Goal: Task Accomplishment & Management: Use online tool/utility

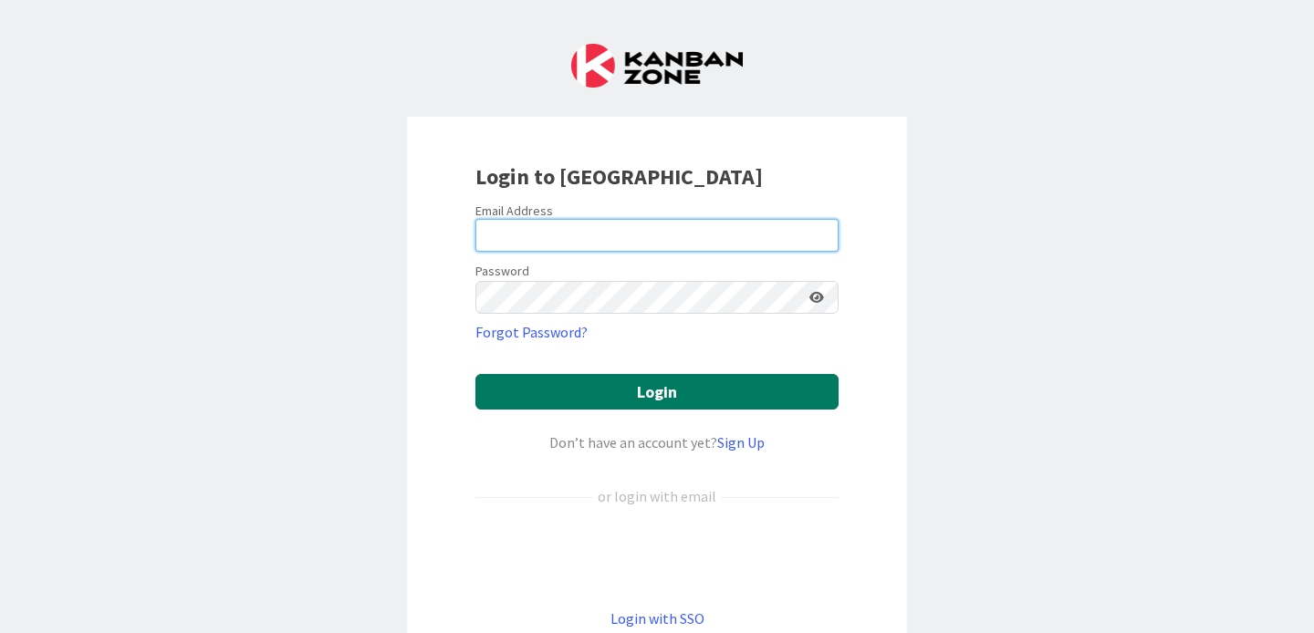
type input "[EMAIL_ADDRESS][DOMAIN_NAME]"
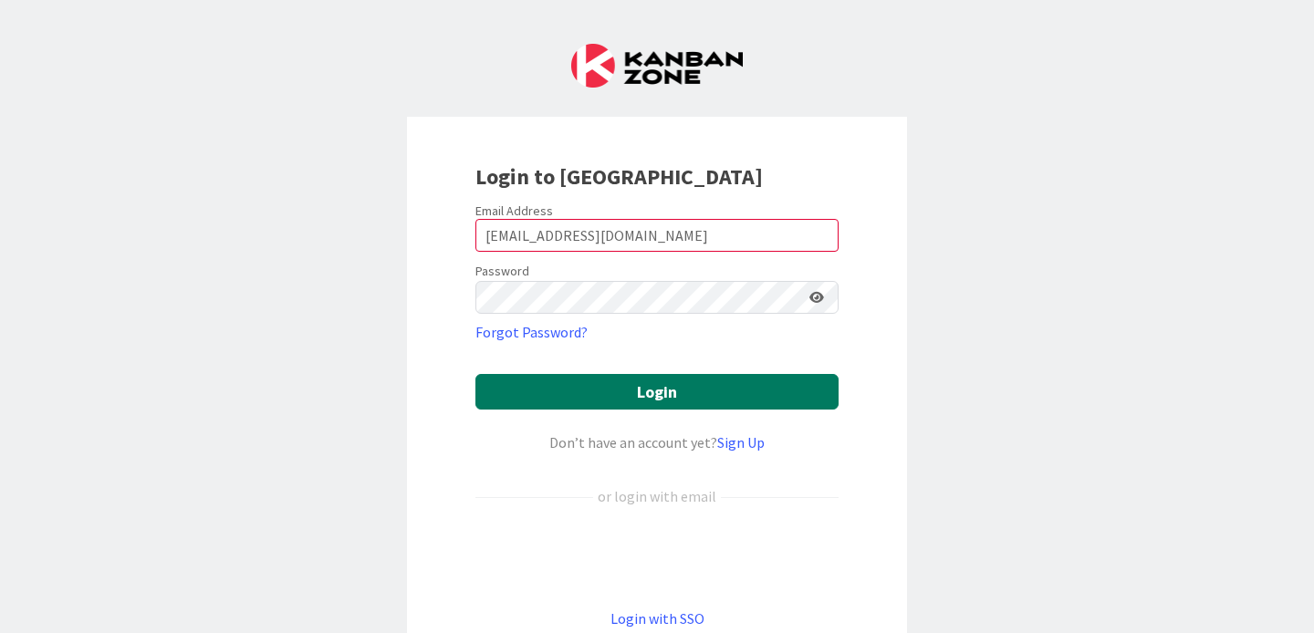
click at [637, 390] on button "Login" at bounding box center [656, 392] width 363 height 36
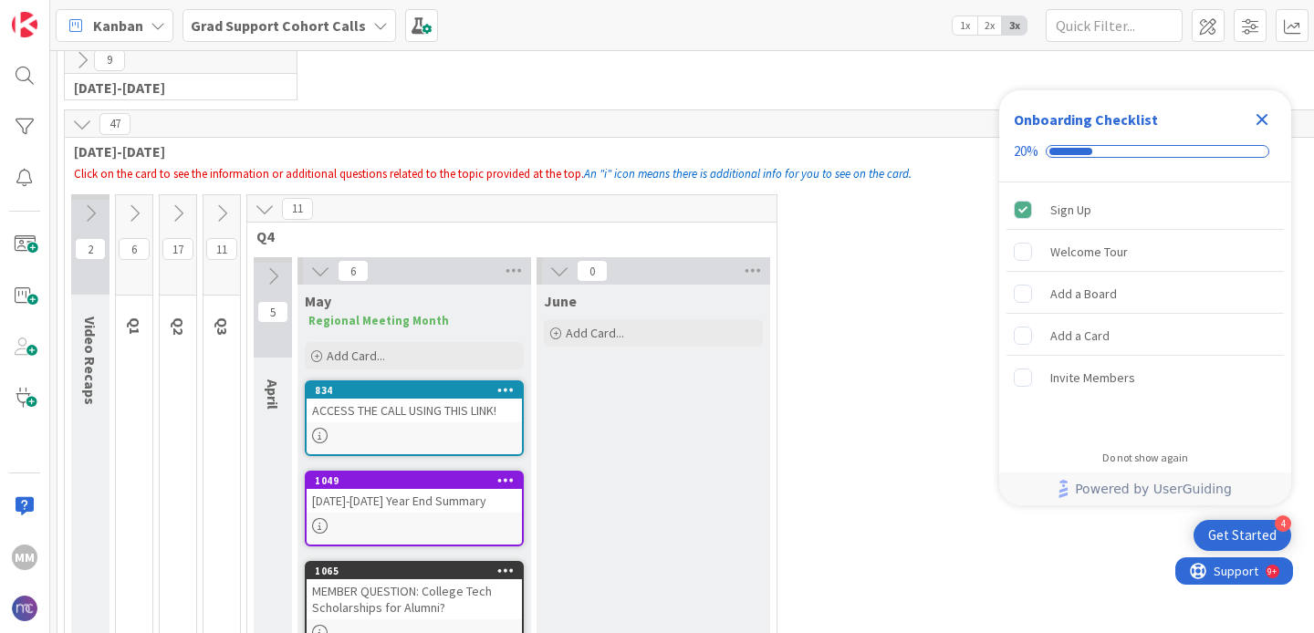
scroll to position [137, 0]
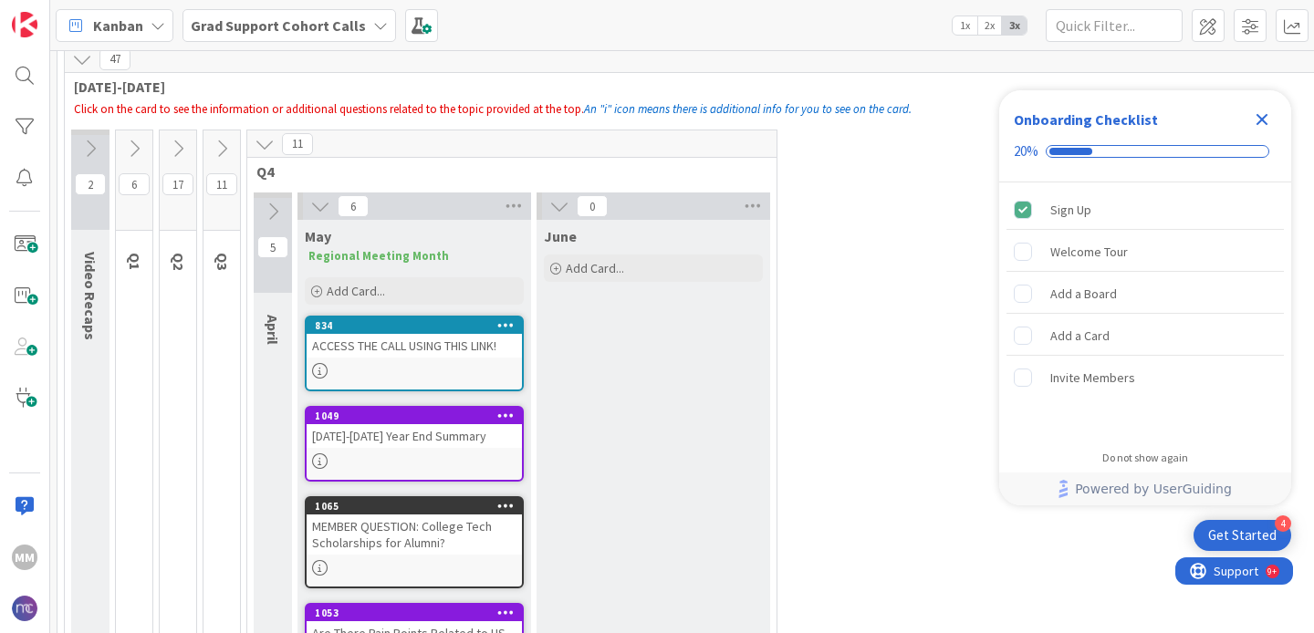
click at [267, 145] on icon at bounding box center [265, 144] width 20 height 20
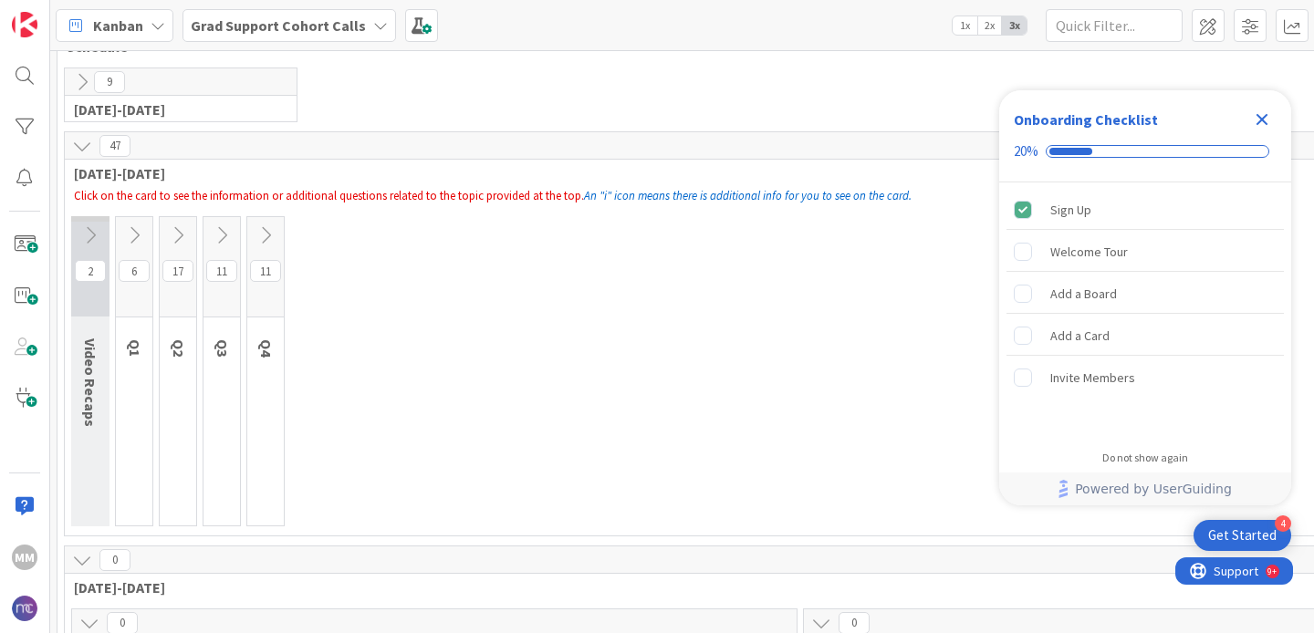
scroll to position [29, 0]
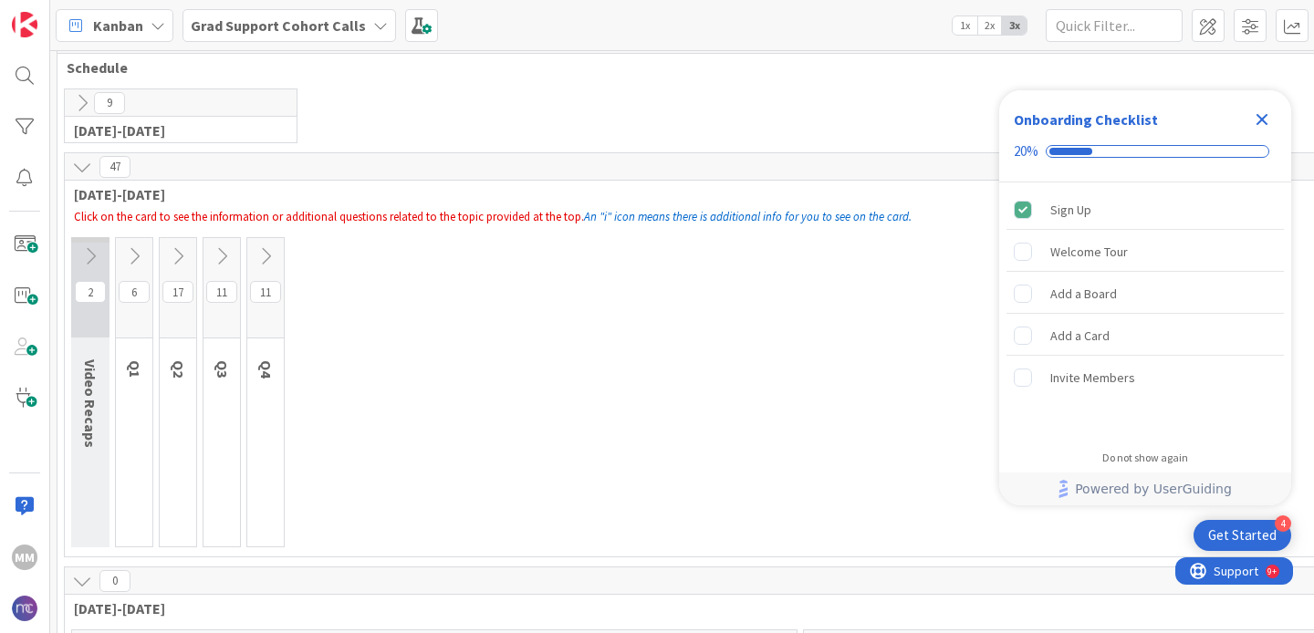
click at [82, 168] on icon at bounding box center [82, 167] width 20 height 20
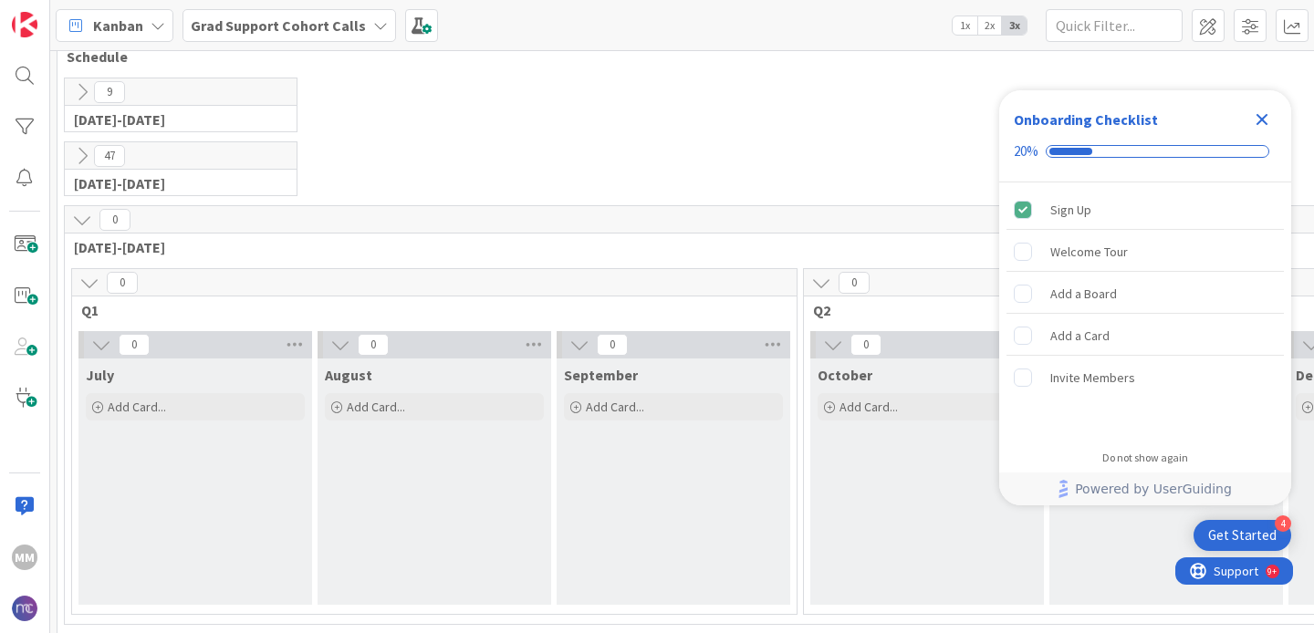
scroll to position [50, 0]
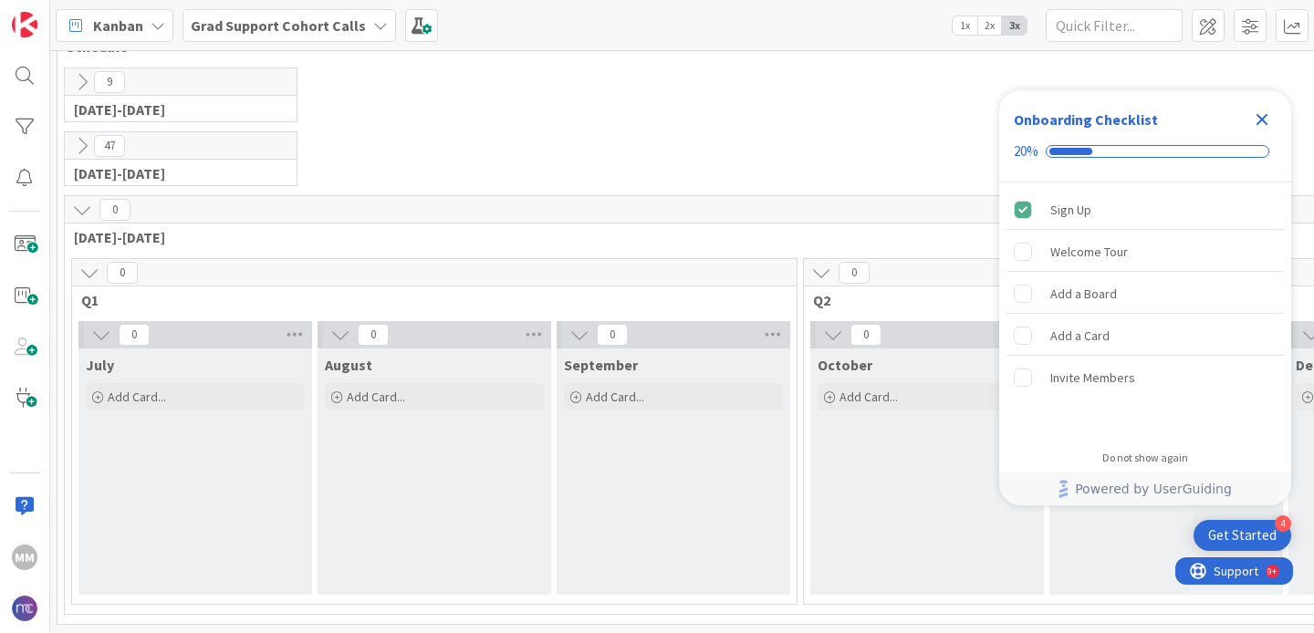
click at [84, 206] on icon at bounding box center [82, 210] width 20 height 20
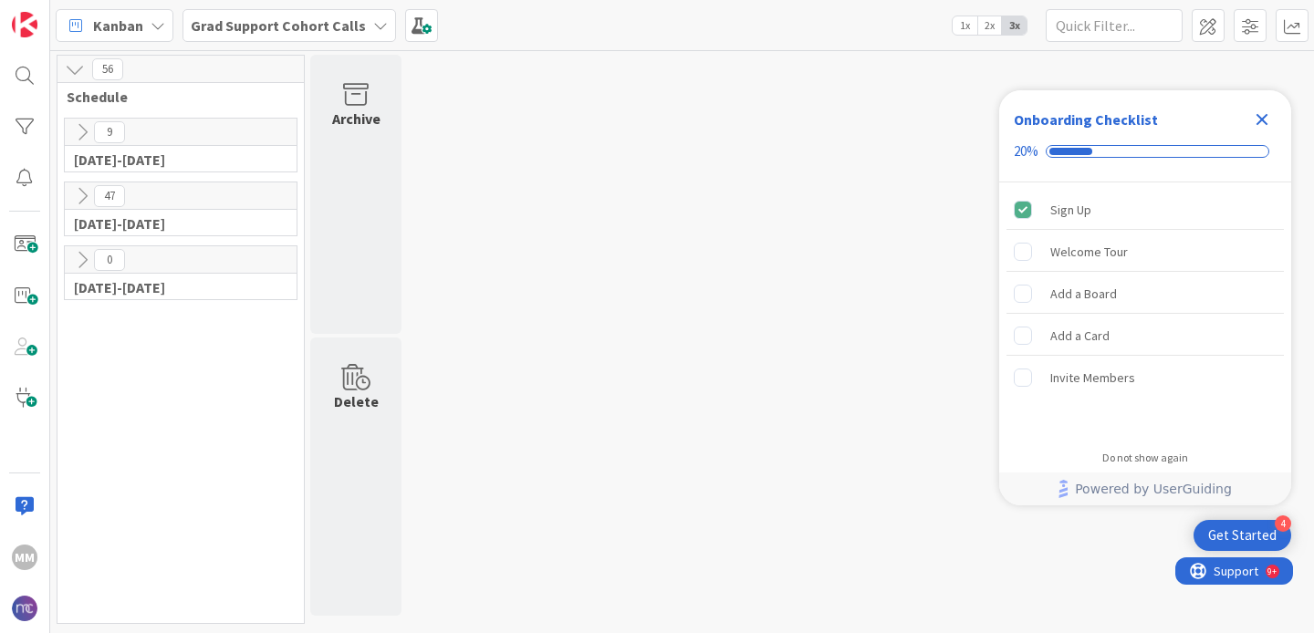
click at [79, 130] on icon at bounding box center [82, 132] width 20 height 20
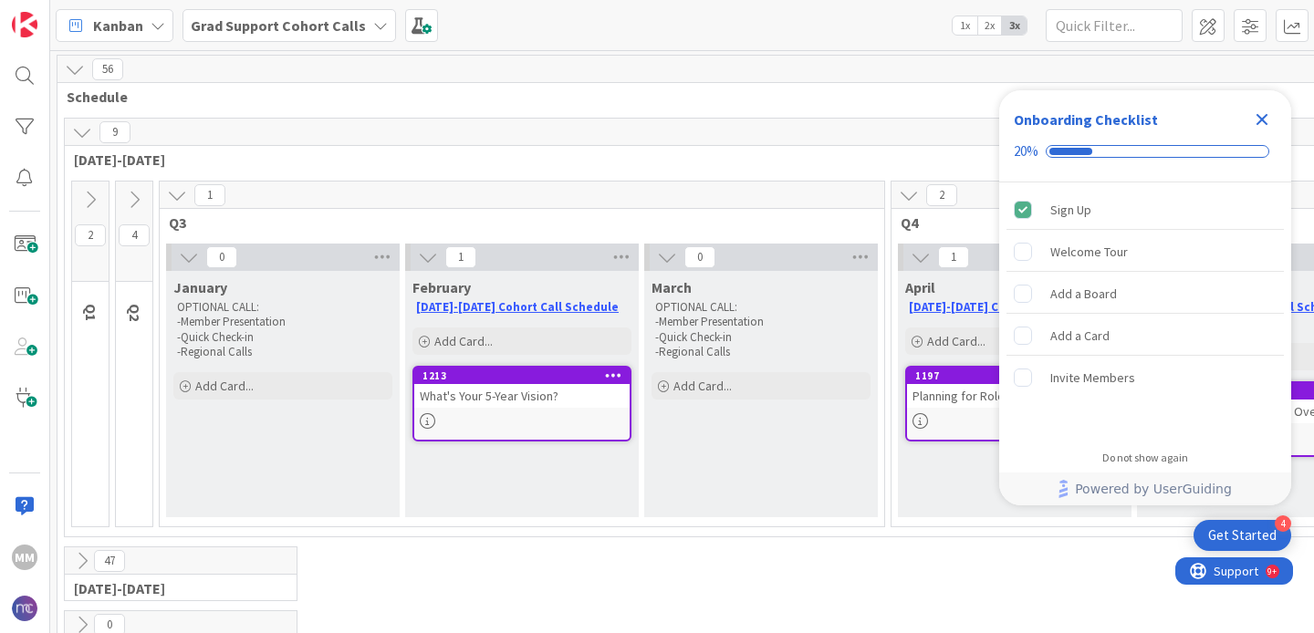
click at [91, 200] on icon at bounding box center [90, 200] width 20 height 20
